Goal: Task Accomplishment & Management: Manage account settings

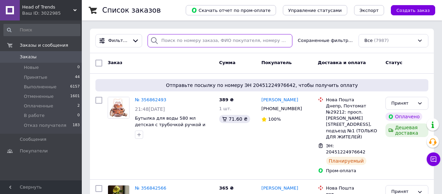
click at [174, 43] on input "search" at bounding box center [220, 40] width 145 height 13
paste input "356689293"
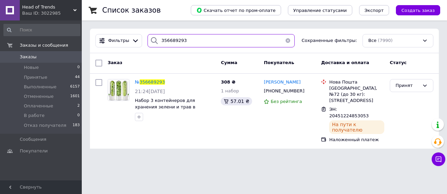
type input "356689293"
drag, startPoint x: 188, startPoint y: 42, endPoint x: 156, endPoint y: 43, distance: 32.8
click at [156, 43] on div "356689293" at bounding box center [221, 40] width 147 height 13
paste input "90116"
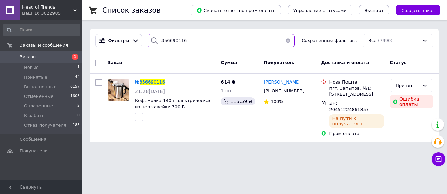
drag, startPoint x: 182, startPoint y: 40, endPoint x: 154, endPoint y: 41, distance: 28.7
click at [154, 41] on div "356690116" at bounding box center [221, 40] width 147 height 13
paste input "913574"
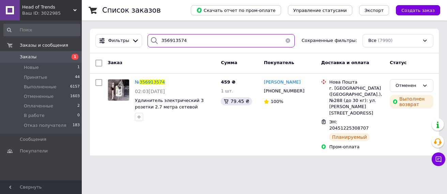
drag, startPoint x: 188, startPoint y: 42, endPoint x: 143, endPoint y: 40, distance: 44.7
click at [148, 42] on div "356913574" at bounding box center [221, 40] width 147 height 13
paste input "689293"
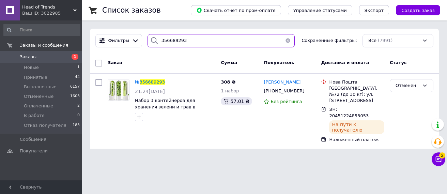
drag, startPoint x: 184, startPoint y: 41, endPoint x: 152, endPoint y: 42, distance: 32.1
click at [153, 43] on div "356689293" at bounding box center [221, 40] width 147 height 13
paste input "90116"
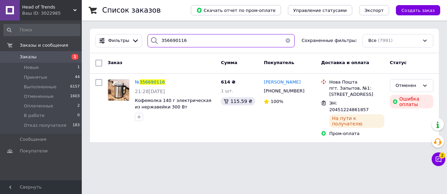
drag, startPoint x: 178, startPoint y: 43, endPoint x: 152, endPoint y: 42, distance: 25.9
click at [152, 42] on div "356690116" at bounding box center [221, 40] width 147 height 13
paste input "89293"
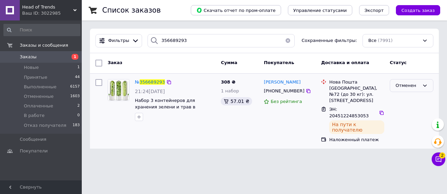
click at [418, 89] on div "Отменен" at bounding box center [408, 85] width 24 height 7
click at [405, 99] on li "Принят" at bounding box center [412, 99] width 43 height 13
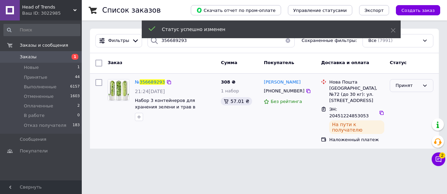
click at [428, 86] on icon at bounding box center [425, 85] width 5 height 5
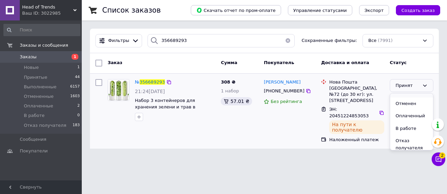
scroll to position [13, 0]
click at [411, 126] on li "В работе" at bounding box center [412, 124] width 43 height 13
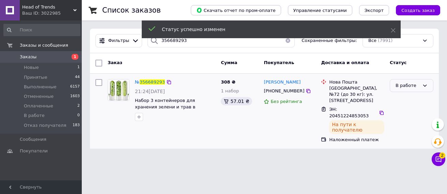
click at [426, 88] on icon at bounding box center [425, 85] width 5 height 5
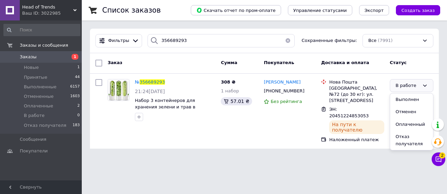
click at [291, 155] on html "Head of Trends Ваш ID: 3022985 Сайт Head of Trends Кабинет покупателя Проверить…" at bounding box center [223, 78] width 447 height 157
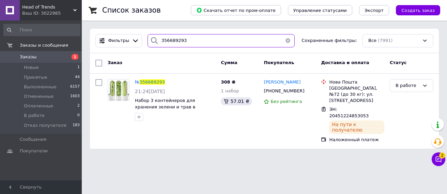
drag, startPoint x: 184, startPoint y: 40, endPoint x: 151, endPoint y: 42, distance: 33.2
click at [152, 42] on div "356689293" at bounding box center [221, 40] width 147 height 13
paste input "90116"
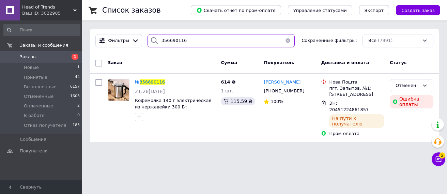
drag, startPoint x: 186, startPoint y: 42, endPoint x: 150, endPoint y: 37, distance: 36.9
click at [152, 39] on div "356690116" at bounding box center [221, 40] width 147 height 13
paste input "8287"
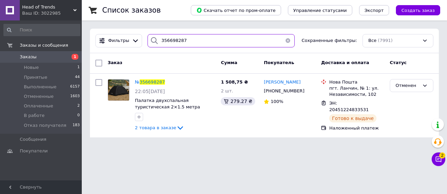
drag, startPoint x: 184, startPoint y: 44, endPoint x: 152, endPoint y: 41, distance: 31.9
click at [154, 43] on div "356698287" at bounding box center [221, 40] width 147 height 13
paste input "913574"
type input "356913574"
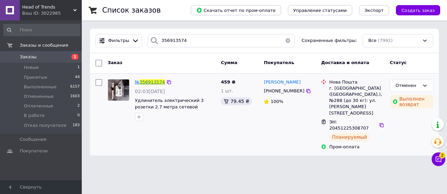
click at [152, 81] on span "356913574" at bounding box center [152, 81] width 25 height 5
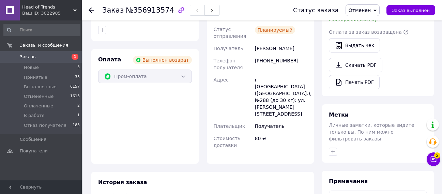
scroll to position [239, 0]
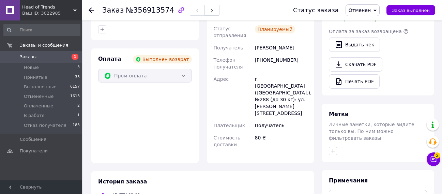
click at [90, 11] on use at bounding box center [91, 10] width 5 height 5
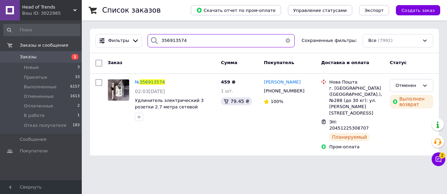
drag, startPoint x: 167, startPoint y: 43, endPoint x: 141, endPoint y: 41, distance: 26.0
click at [141, 41] on div "Фильтры 356913574 Сохраненные фильтры: Все (7992)" at bounding box center [265, 40] width 344 height 13
paste input "733263"
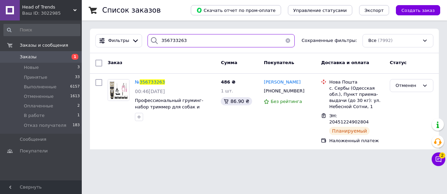
drag, startPoint x: 183, startPoint y: 41, endPoint x: 150, endPoint y: 41, distance: 32.7
click at [152, 42] on div "356733263" at bounding box center [221, 40] width 147 height 13
paste input "047"
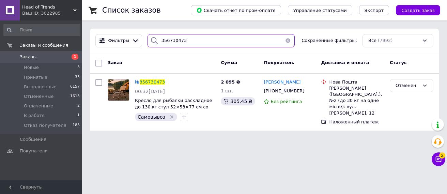
drag, startPoint x: 179, startPoint y: 42, endPoint x: 151, endPoint y: 42, distance: 27.3
click at [152, 42] on div "356730473" at bounding box center [221, 40] width 147 height 13
paste input "29762"
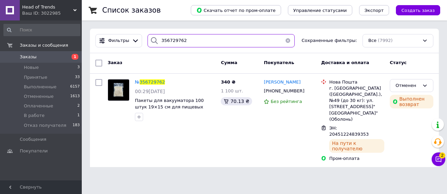
drag, startPoint x: 183, startPoint y: 42, endPoint x: 151, endPoint y: 44, distance: 31.7
click at [151, 44] on div "356729762" at bounding box center [221, 40] width 147 height 13
paste input "3390"
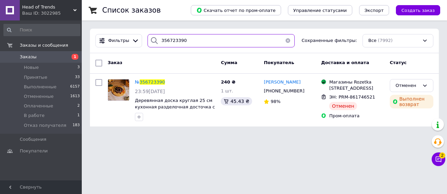
drag, startPoint x: 183, startPoint y: 40, endPoint x: 154, endPoint y: 40, distance: 29.3
click at [154, 40] on div "356723390" at bounding box center [221, 40] width 147 height 13
paste input "1876"
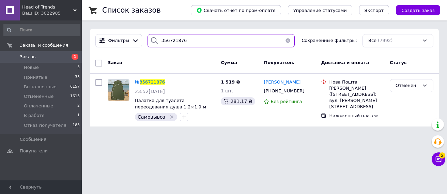
drag, startPoint x: 183, startPoint y: 41, endPoint x: 147, endPoint y: 39, distance: 36.2
click at [149, 41] on div "356721876" at bounding box center [221, 40] width 147 height 13
paste input "0988"
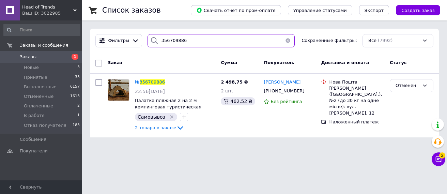
drag, startPoint x: 183, startPoint y: 42, endPoint x: 143, endPoint y: 42, distance: 39.9
click at [145, 42] on div "356709886" at bounding box center [221, 40] width 153 height 13
paste input "698287"
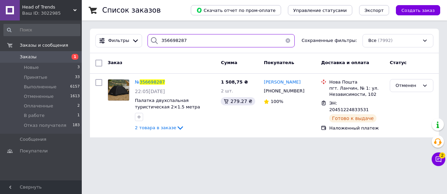
drag, startPoint x: 187, startPoint y: 41, endPoint x: 150, endPoint y: 43, distance: 36.9
click at [150, 43] on div "356698287" at bounding box center [221, 40] width 147 height 13
paste input "0116"
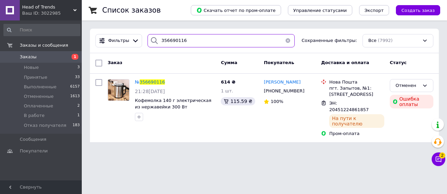
drag, startPoint x: 183, startPoint y: 42, endPoint x: 151, endPoint y: 41, distance: 32.1
click at [153, 42] on div "356690116" at bounding box center [221, 40] width 147 height 13
paste input "89293"
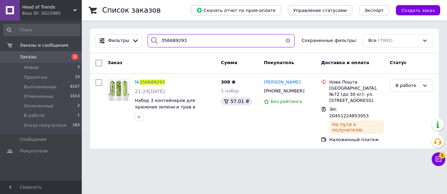
drag, startPoint x: 181, startPoint y: 41, endPoint x: 155, endPoint y: 42, distance: 27.0
click at [155, 42] on div "356689293" at bounding box center [221, 40] width 147 height 13
paste input "766539"
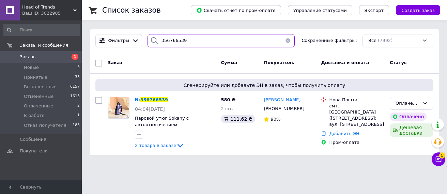
drag, startPoint x: 184, startPoint y: 43, endPoint x: 149, endPoint y: 40, distance: 34.6
click at [151, 41] on div "356766539" at bounding box center [221, 40] width 147 height 13
paste input "913574"
type input "356913574"
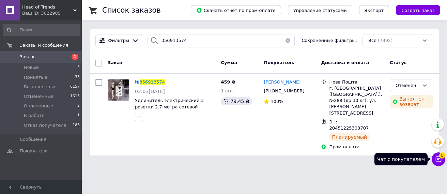
click at [436, 160] on icon at bounding box center [439, 160] width 6 height 6
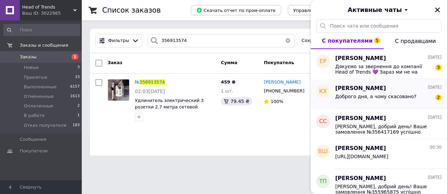
click at [378, 98] on span "Доброго дня, а чому скасовано?" at bounding box center [376, 96] width 81 height 5
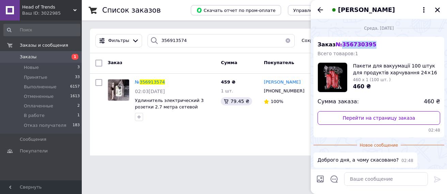
drag, startPoint x: 370, startPoint y: 44, endPoint x: 339, endPoint y: 45, distance: 31.0
click at [341, 45] on div "Заказ № 356730395 Всего товаров: 1 Пакети для вакуумації 100 штук для продуктів…" at bounding box center [379, 87] width 131 height 101
copy span "356730395"
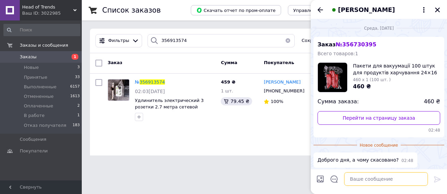
click at [368, 182] on textarea at bounding box center [386, 179] width 84 height 14
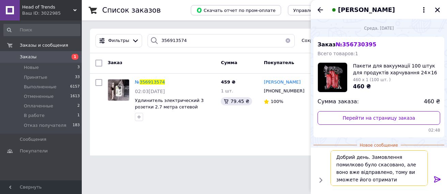
type textarea "Добрий день. Замовлення помилково було скасовано, але воно вже відправлено, том…"
click at [438, 179] on icon at bounding box center [438, 179] width 6 height 6
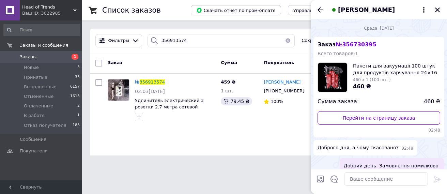
scroll to position [28, 0]
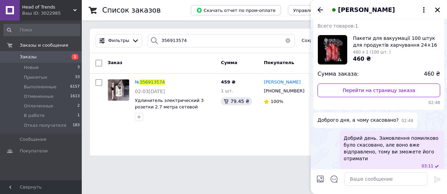
click at [319, 12] on icon "Назад" at bounding box center [321, 10] width 8 height 8
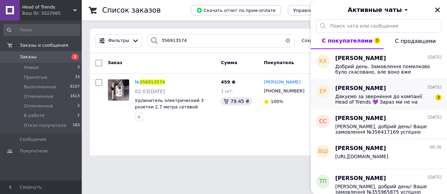
click at [351, 98] on span "Дякуємо за звернення до компанії Head of Trends 💜 Зараз ми не на зв'язку, але н…" at bounding box center [384, 99] width 97 height 11
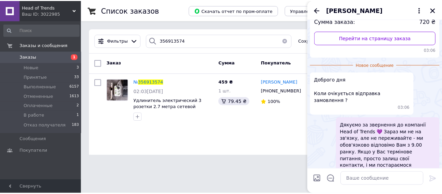
scroll to position [0, 0]
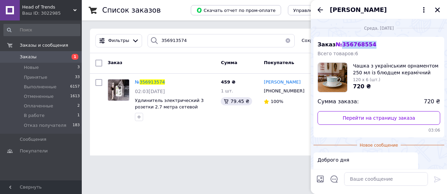
drag, startPoint x: 372, startPoint y: 46, endPoint x: 341, endPoint y: 46, distance: 30.4
click at [341, 46] on div "Заказ № 356768554 Всего товаров: 6 Чашка з українським орнаментом 250 мл із блю…" at bounding box center [379, 87] width 131 height 101
copy span "356768554"
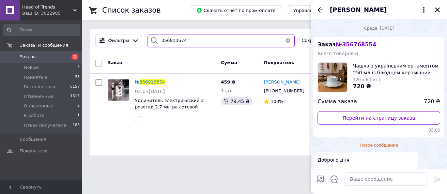
drag, startPoint x: 188, startPoint y: 40, endPoint x: 157, endPoint y: 41, distance: 31.1
click at [157, 41] on div "356913574" at bounding box center [221, 40] width 147 height 13
paste input "76855"
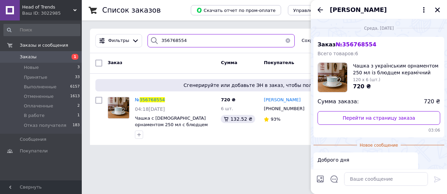
type input "356768554"
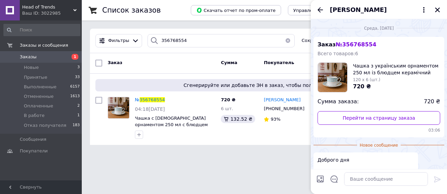
click at [231, 151] on div "Список заказов Скачать отчет по пром-оплате Управление статусами Экспорт Создат…" at bounding box center [265, 76] width 366 height 153
click at [439, 10] on icon "Закрыть" at bounding box center [438, 10] width 5 height 5
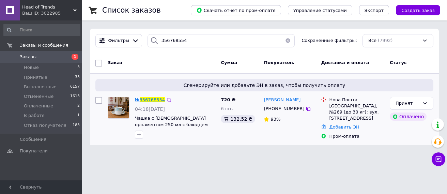
click at [148, 100] on span "356768554" at bounding box center [152, 99] width 25 height 5
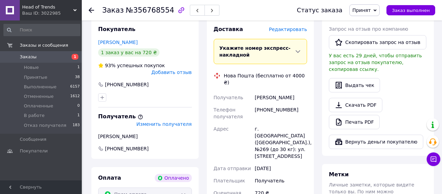
scroll to position [205, 0]
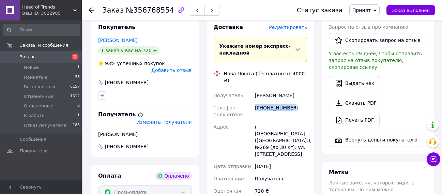
drag, startPoint x: 289, startPoint y: 81, endPoint x: 256, endPoint y: 81, distance: 33.1
click at [256, 102] on div "+380950230377" at bounding box center [281, 111] width 55 height 19
copy div "+380950230377"
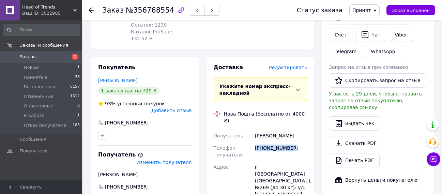
scroll to position [102, 0]
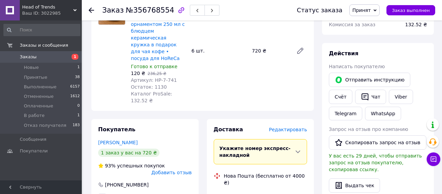
click at [92, 12] on icon at bounding box center [91, 10] width 5 height 5
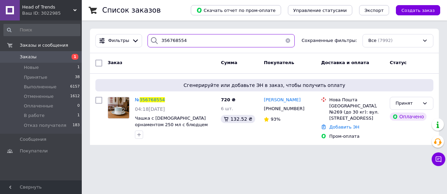
drag, startPoint x: 185, startPoint y: 42, endPoint x: 156, endPoint y: 43, distance: 29.3
click at [156, 43] on div "356768554" at bounding box center [221, 40] width 147 height 13
paste input "+380950230377"
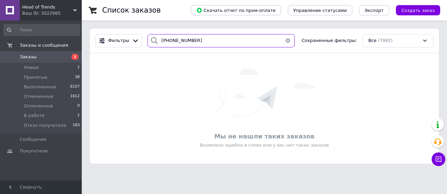
drag, startPoint x: 193, startPoint y: 41, endPoint x: 155, endPoint y: 41, distance: 37.9
click at [156, 42] on div "+380950230377" at bounding box center [221, 40] width 147 height 13
paste input "356769163"
type input "356769163"
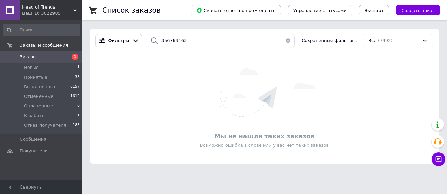
click at [74, 10] on use at bounding box center [74, 10] width 3 height 2
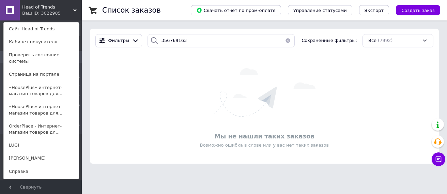
click at [27, 123] on link "OrderPlace - Интернет-магазин товаров дл..." at bounding box center [41, 129] width 75 height 19
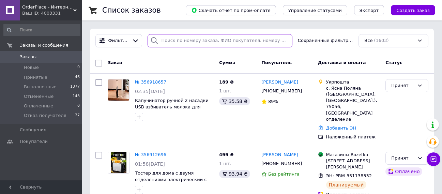
click at [177, 41] on input "search" at bounding box center [220, 40] width 145 height 13
paste input "356769163"
type input "356769163"
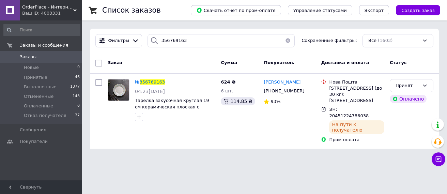
click at [78, 10] on div "OrderPlace - Интернет-магазин товаров для дома Ваш ID: 4003331" at bounding box center [51, 10] width 62 height 20
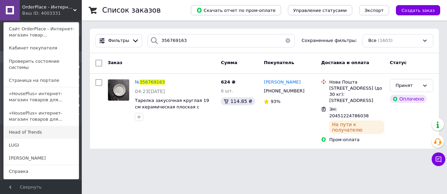
click at [31, 127] on link "Head of Trends" at bounding box center [41, 132] width 75 height 13
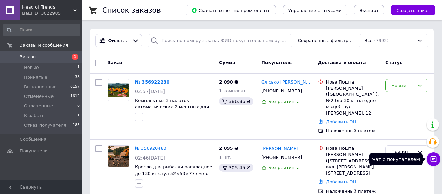
click at [439, 160] on button "Чат с покупателем" at bounding box center [434, 159] width 14 height 14
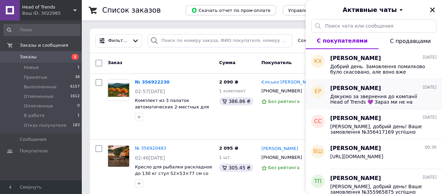
click at [364, 96] on span "Дякуємо за звернення до компанії Head of Trends 💜 Зараз ми не на зв'язку, але н…" at bounding box center [378, 99] width 97 height 11
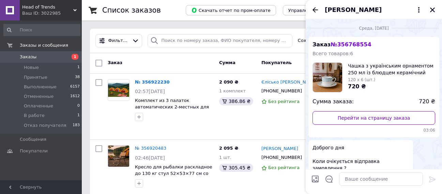
scroll to position [100, 0]
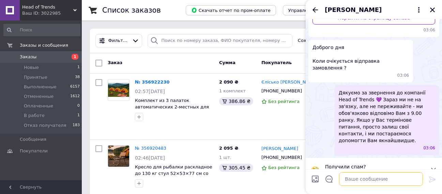
click at [356, 175] on textarea at bounding box center [381, 179] width 84 height 14
type textarea "Добрий день. Відправка буде завтра"
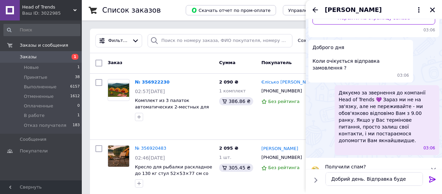
click at [431, 180] on icon at bounding box center [432, 179] width 6 height 6
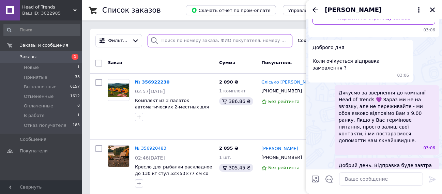
click at [172, 40] on input "search" at bounding box center [220, 40] width 145 height 13
paste input "356913574"
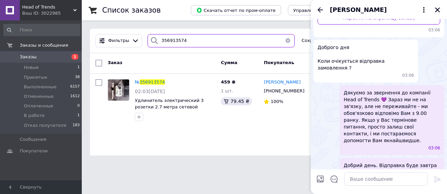
type input "356913574"
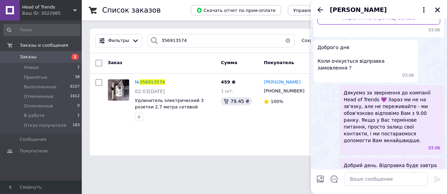
click at [435, 10] on icon "Закрыть" at bounding box center [438, 10] width 6 height 6
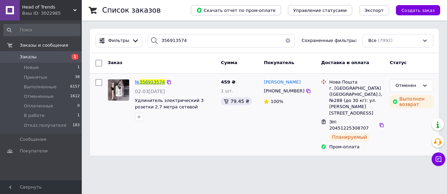
click at [153, 83] on span "356913574" at bounding box center [152, 81] width 25 height 5
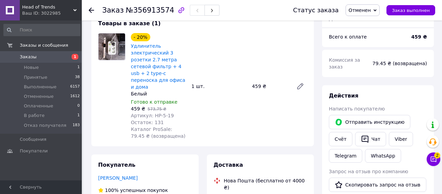
scroll to position [34, 0]
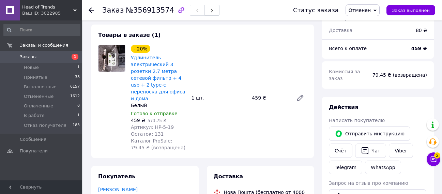
click at [92, 14] on div at bounding box center [96, 10] width 14 height 20
click at [90, 10] on use at bounding box center [91, 10] width 5 height 5
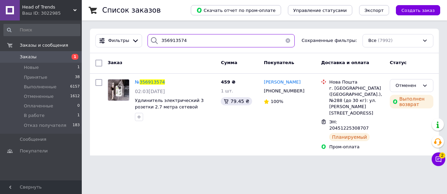
drag, startPoint x: 188, startPoint y: 43, endPoint x: 152, endPoint y: 42, distance: 35.8
click at [153, 42] on div "356913574" at bounding box center [221, 40] width 147 height 13
paste input "729762"
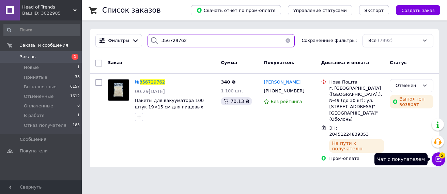
type input "356729762"
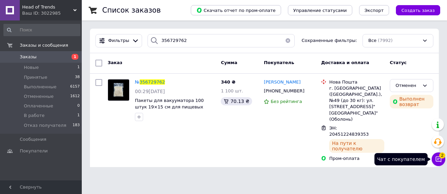
click at [440, 158] on icon at bounding box center [439, 160] width 6 height 6
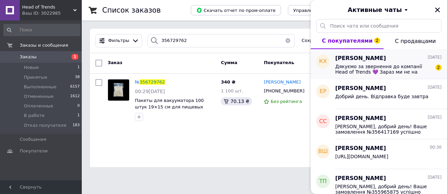
click at [382, 70] on span "Дякуємо за звернення до компанії Head of Trends 💜 Зараз ми не на зв'язку, але н…" at bounding box center [384, 69] width 97 height 11
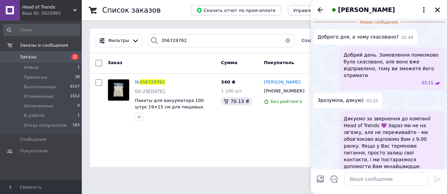
scroll to position [124, 0]
click at [438, 11] on icon "Закрыть" at bounding box center [438, 10] width 6 height 6
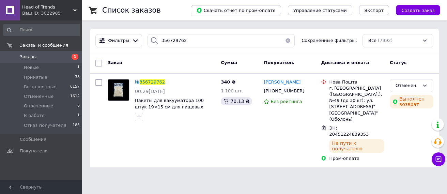
click at [74, 10] on icon at bounding box center [74, 10] width 3 height 3
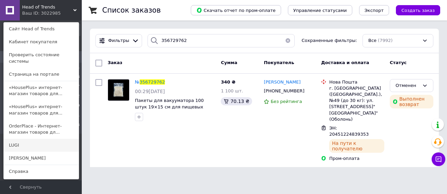
click at [22, 141] on link "LUGI" at bounding box center [41, 145] width 75 height 13
